Goal: Transaction & Acquisition: Subscribe to service/newsletter

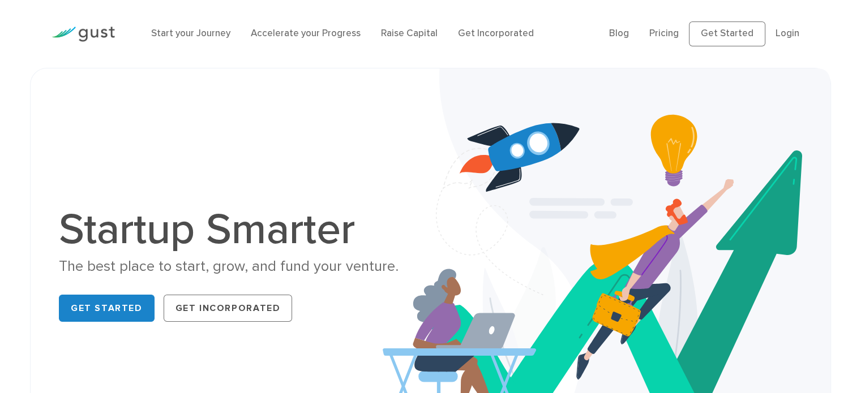
click at [482, 40] on li "Get Incorporated" at bounding box center [496, 34] width 76 height 15
click at [415, 29] on link "Raise Capital" at bounding box center [409, 33] width 57 height 11
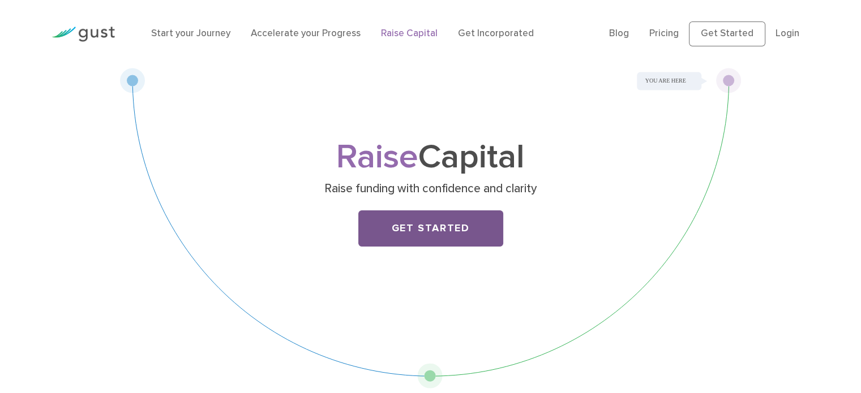
click at [416, 219] on link "Get Started" at bounding box center [430, 229] width 145 height 36
